Goal: Task Accomplishment & Management: Use online tool/utility

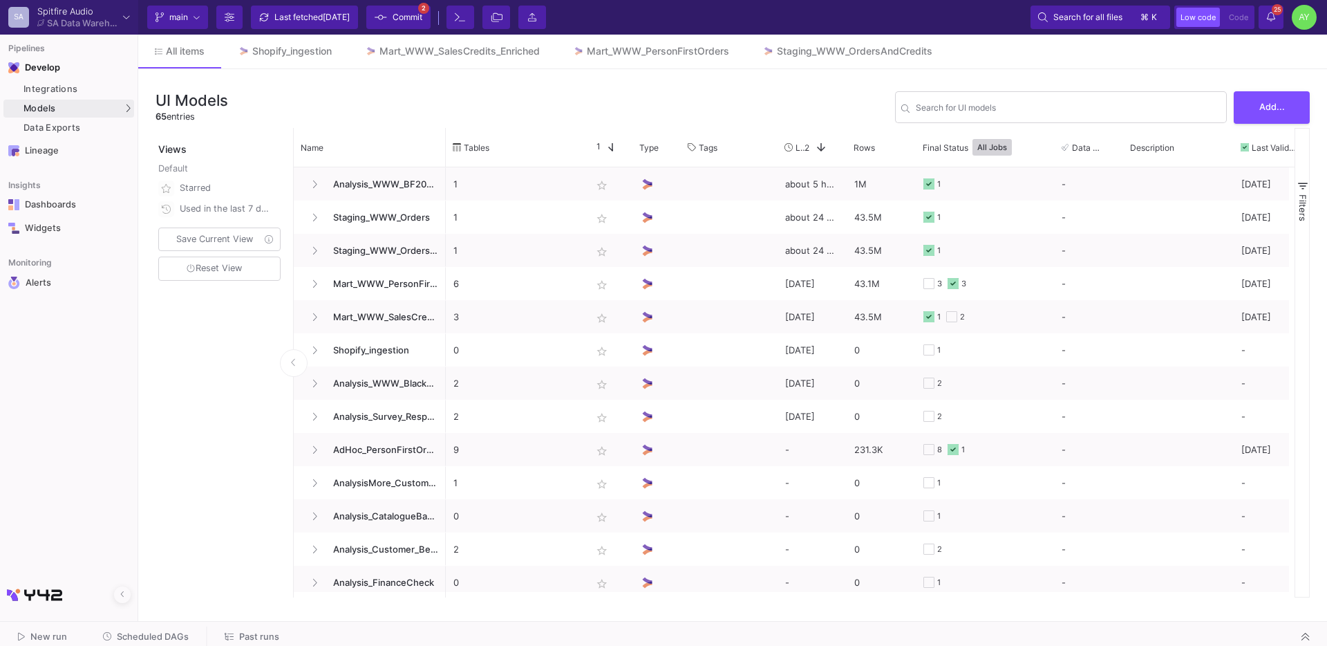
click at [256, 634] on span "Past runs" at bounding box center [259, 636] width 40 height 10
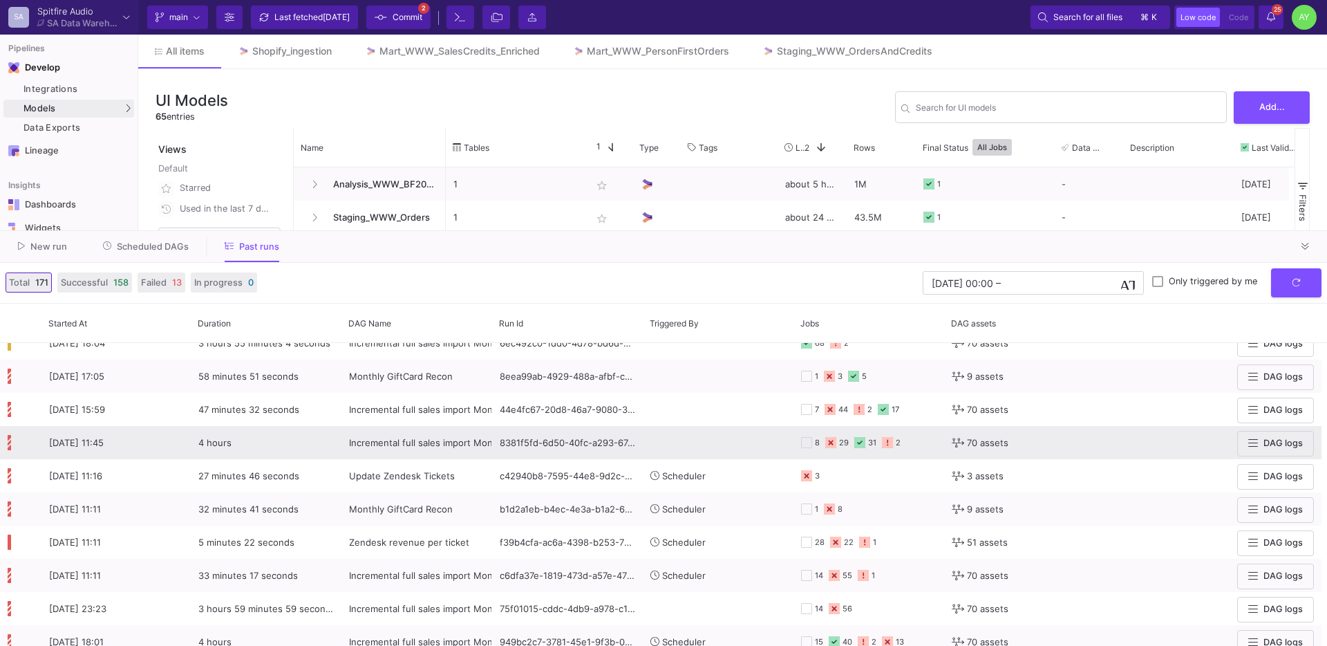
scroll to position [312, 0]
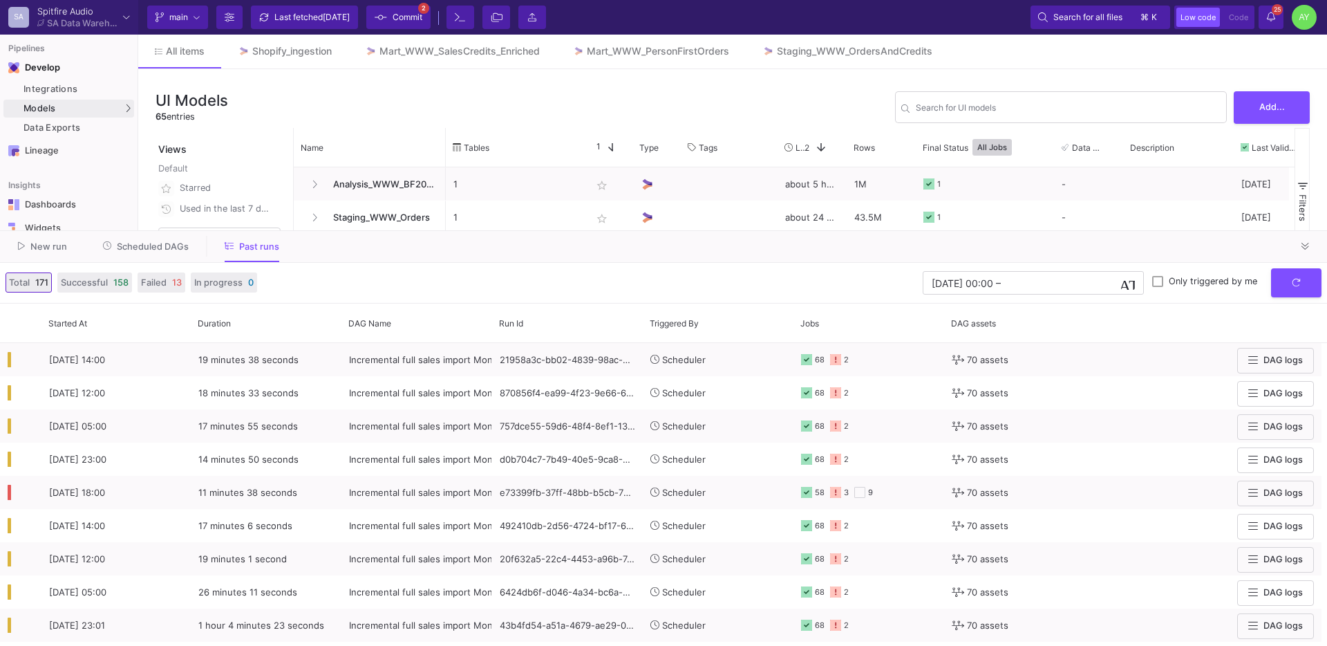
click at [123, 245] on span "Scheduled DAGs" at bounding box center [153, 246] width 72 height 10
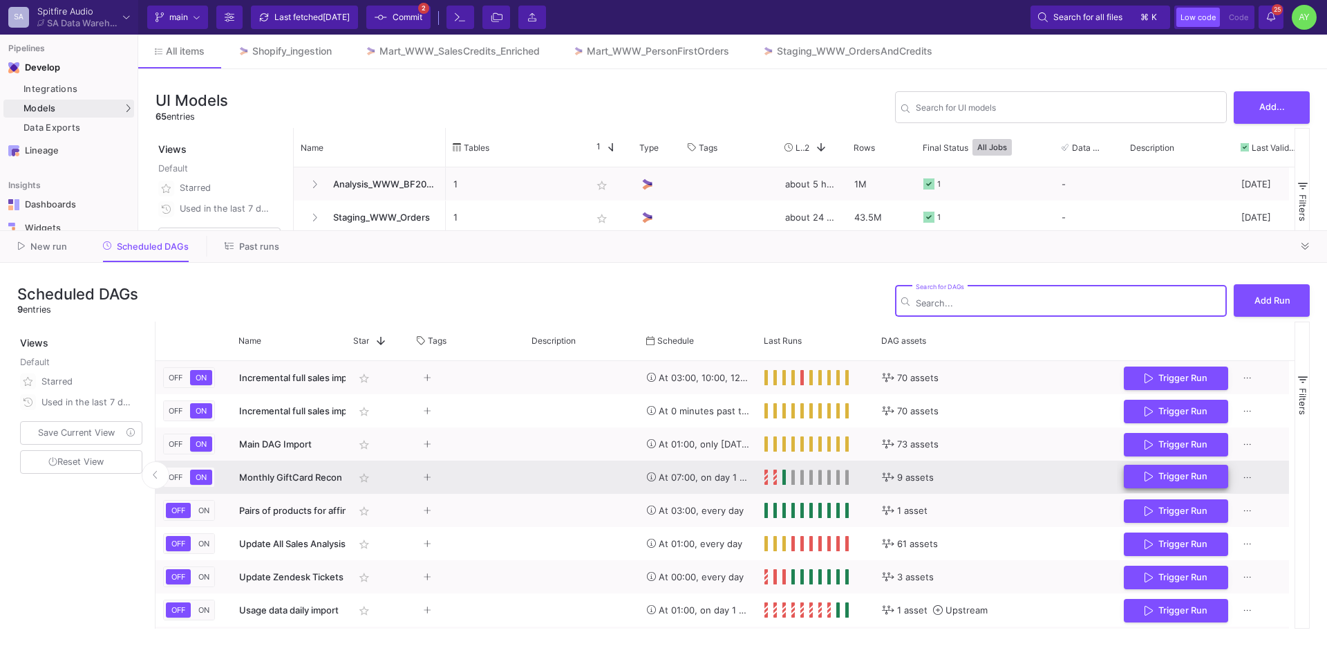
click at [1143, 480] on button "Trigger Run" at bounding box center [1176, 477] width 104 height 24
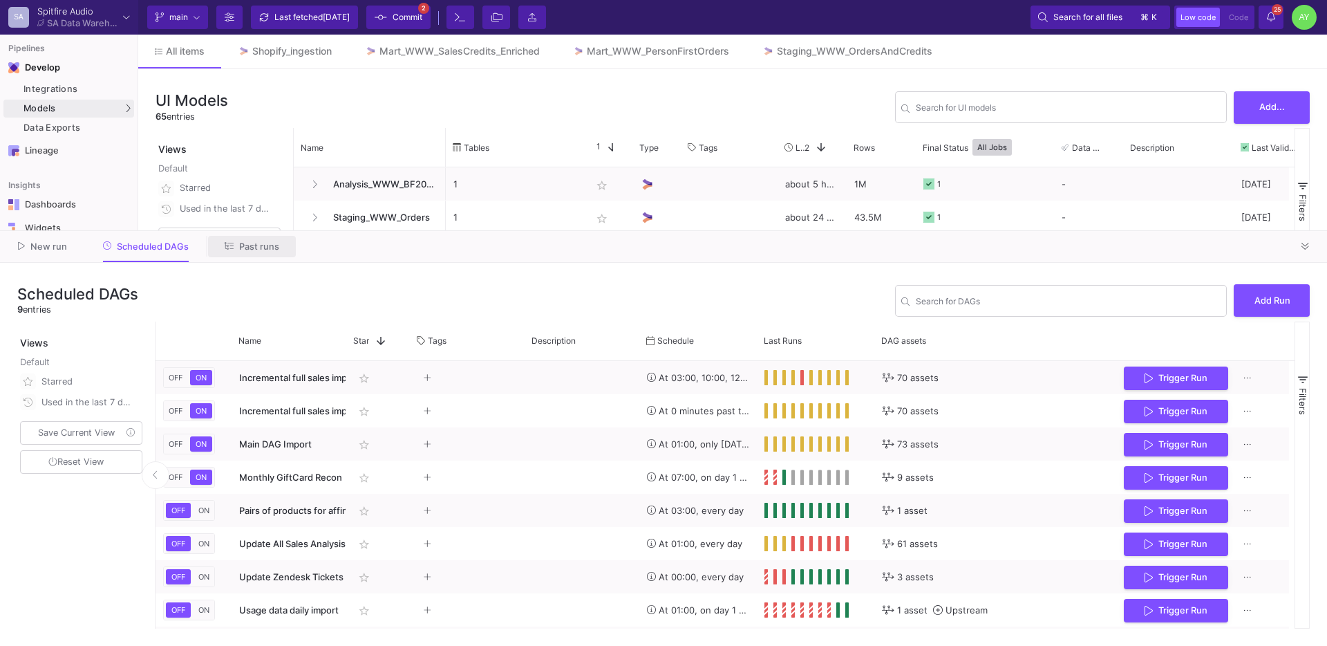
click at [270, 251] on span "Past runs" at bounding box center [259, 246] width 40 height 10
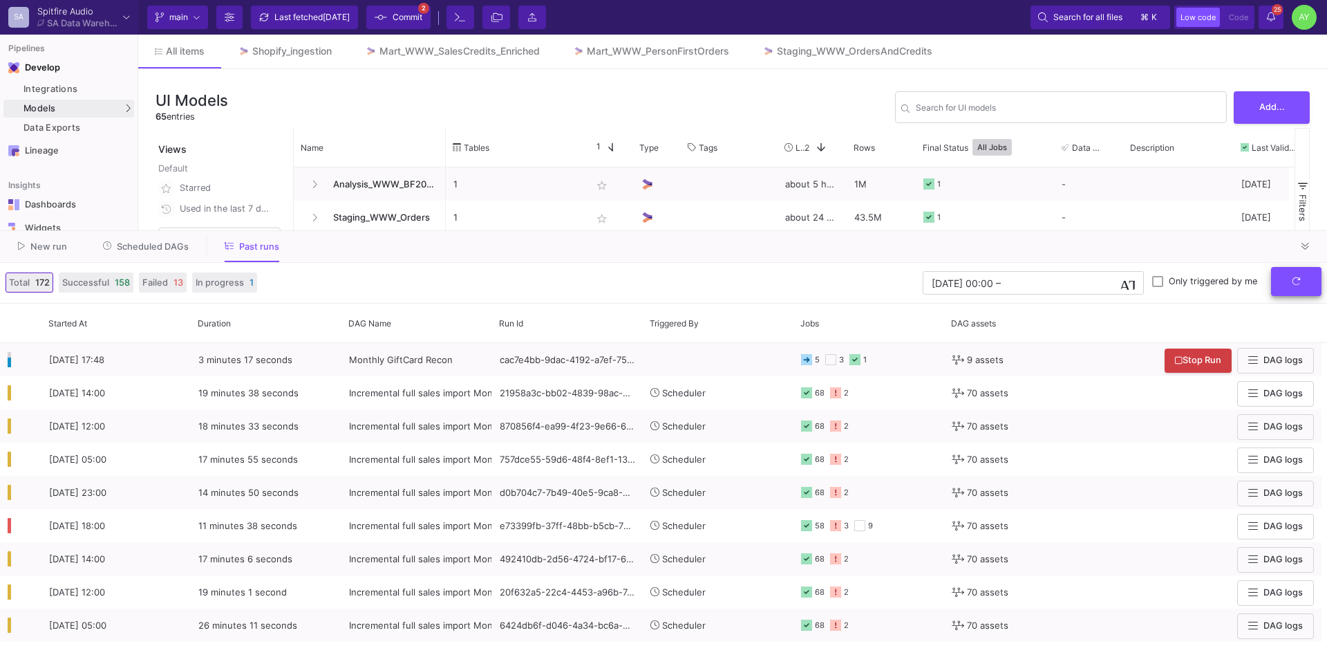
click at [1299, 283] on icon "submit" at bounding box center [1296, 281] width 9 height 9
click at [1296, 279] on icon "submit" at bounding box center [1296, 281] width 9 height 9
click at [1294, 286] on fa-icon "submit" at bounding box center [1296, 281] width 9 height 10
